Goal: Task Accomplishment & Management: Manage account settings

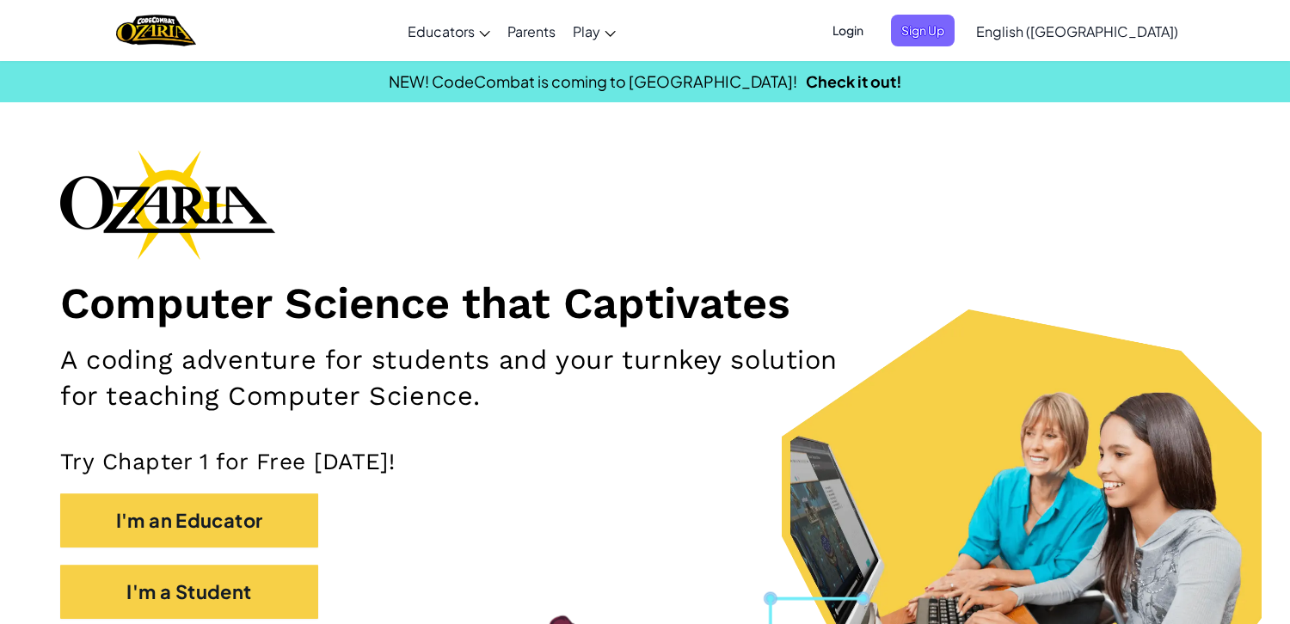
click at [874, 20] on span "Login" at bounding box center [848, 31] width 52 height 32
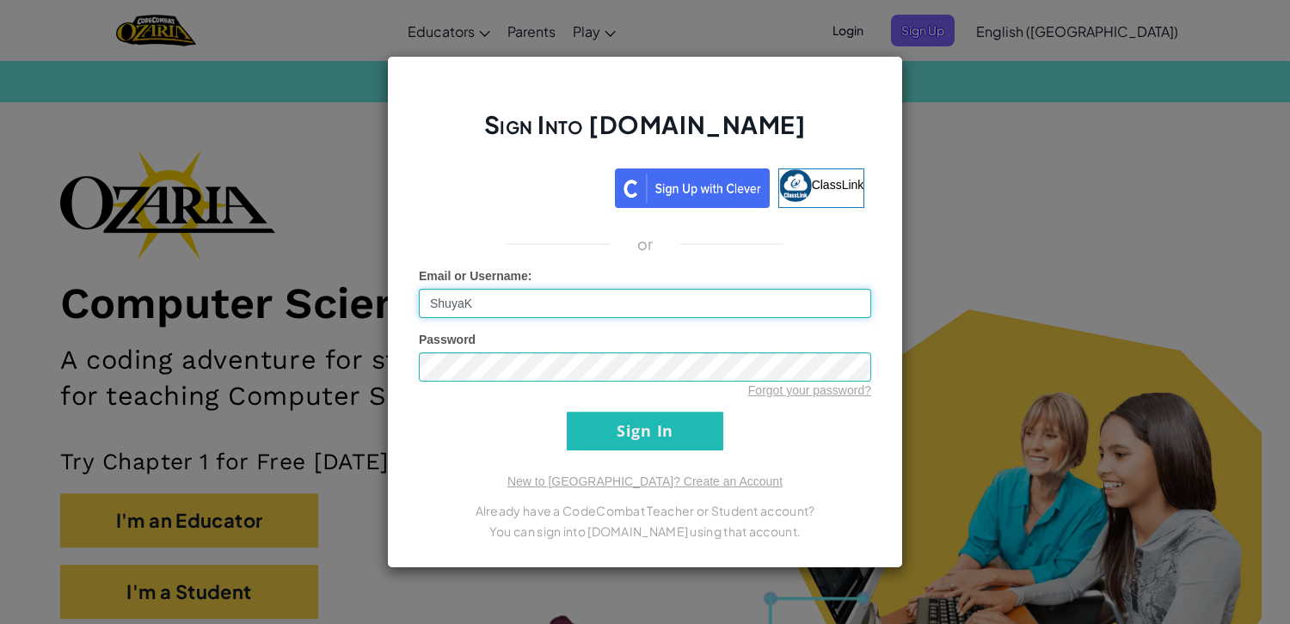
click at [695, 304] on input "ShuyaK" at bounding box center [645, 303] width 452 height 29
type input "S"
type input "ReiW"
click at [591, 417] on input "Sign In" at bounding box center [645, 431] width 157 height 39
